Goal: Navigation & Orientation: Find specific page/section

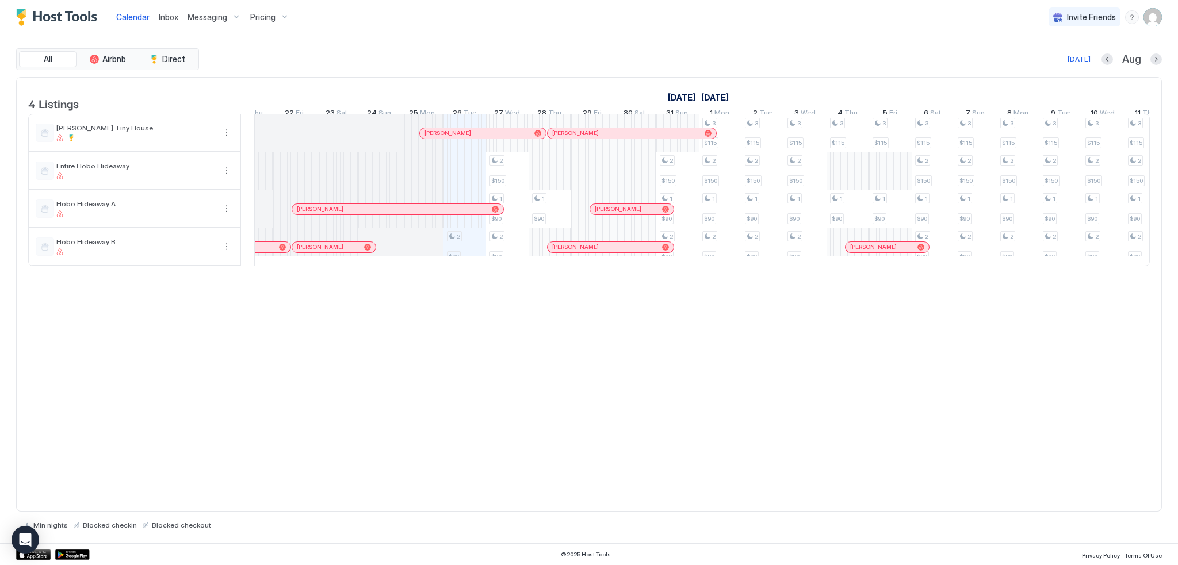
click at [586, 335] on div "4 Listings [DATE] [DATE] [DATE] 10 Sun 11 Mon 12 Tue 13 Wed 14 Thu 15 Fri 16 Sa…" at bounding box center [589, 294] width 1146 height 435
click at [583, 52] on div "[DATE] Aug" at bounding box center [681, 59] width 961 height 14
click at [664, 342] on div "4 Listings [DATE] [DATE] [DATE] 10 Sun 11 Mon 12 Tue 13 Wed 14 Thu 15 Fri 16 Sa…" at bounding box center [589, 294] width 1146 height 435
drag, startPoint x: 591, startPoint y: 358, endPoint x: 592, endPoint y: 316, distance: 42.0
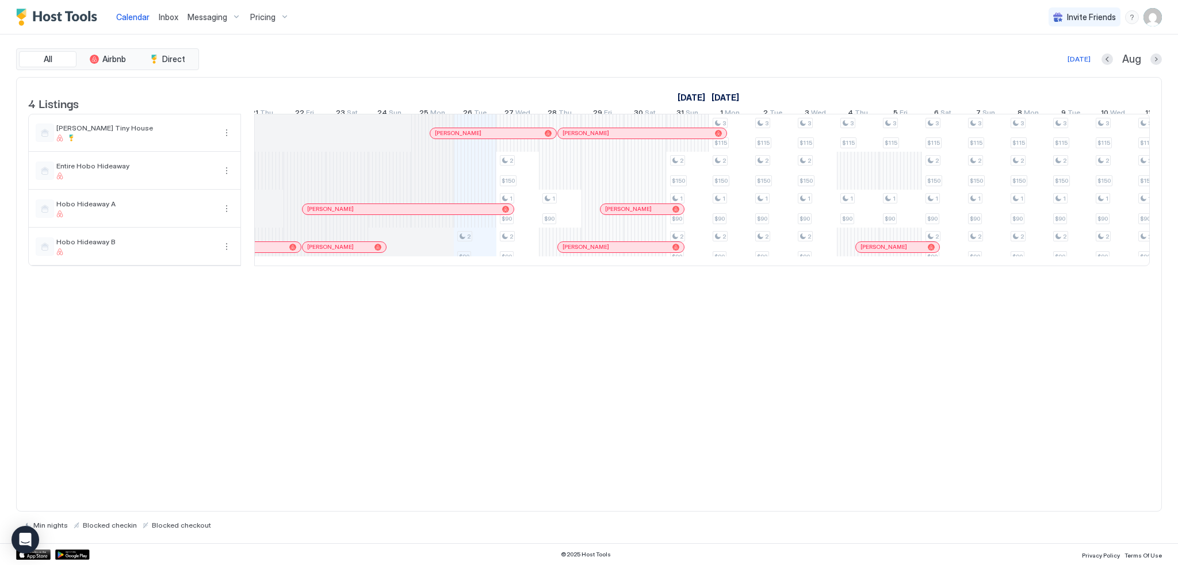
click at [591, 356] on div "4 Listings [DATE] [DATE] [DATE] 10 Sun 11 Mon 12 Tue 13 Wed 14 Thu 15 Fri 16 Sa…" at bounding box center [589, 294] width 1146 height 435
click at [564, 52] on div "[DATE] Aug" at bounding box center [681, 59] width 961 height 14
click at [579, 340] on div "4 Listings [DATE] [DATE] [DATE] 10 Sun 11 Mon 12 Tue 13 Wed 14 Thu 15 Fri 16 Sa…" at bounding box center [589, 294] width 1146 height 435
click at [579, 339] on div "4 Listings [DATE] [DATE] [DATE] 10 Sun 11 Mon 12 Tue 13 Wed 14 Thu 15 Fri 16 Sa…" at bounding box center [589, 294] width 1146 height 435
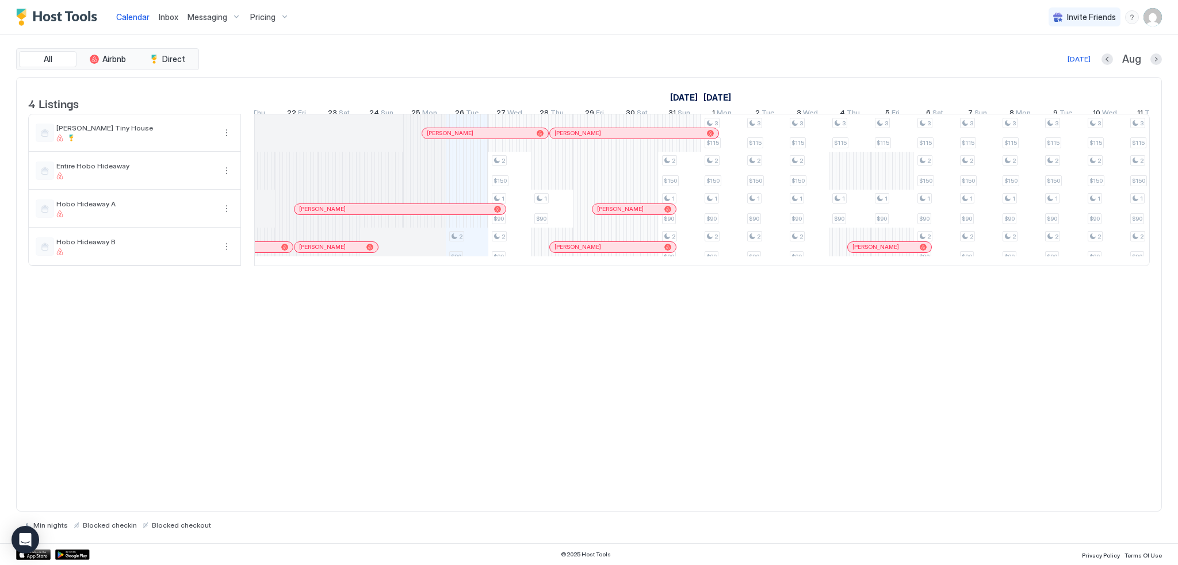
click at [603, 338] on div "4 Listings [DATE] [DATE] [DATE] 10 Sun 11 Mon 12 Tue 13 Wed 14 Thu 15 Fri 16 Sa…" at bounding box center [589, 294] width 1146 height 435
click at [585, 40] on div "All Airbnb Direct [DATE] [DATE] Listings [DATE] [DATE] [DATE] 10 Sun 11 Mon 12 …" at bounding box center [589, 289] width 1146 height 509
click at [610, 11] on div "Calendar Inbox Messaging Pricing Invite Friends [PERSON_NAME]" at bounding box center [589, 17] width 1178 height 35
